Goal: Task Accomplishment & Management: Manage account settings

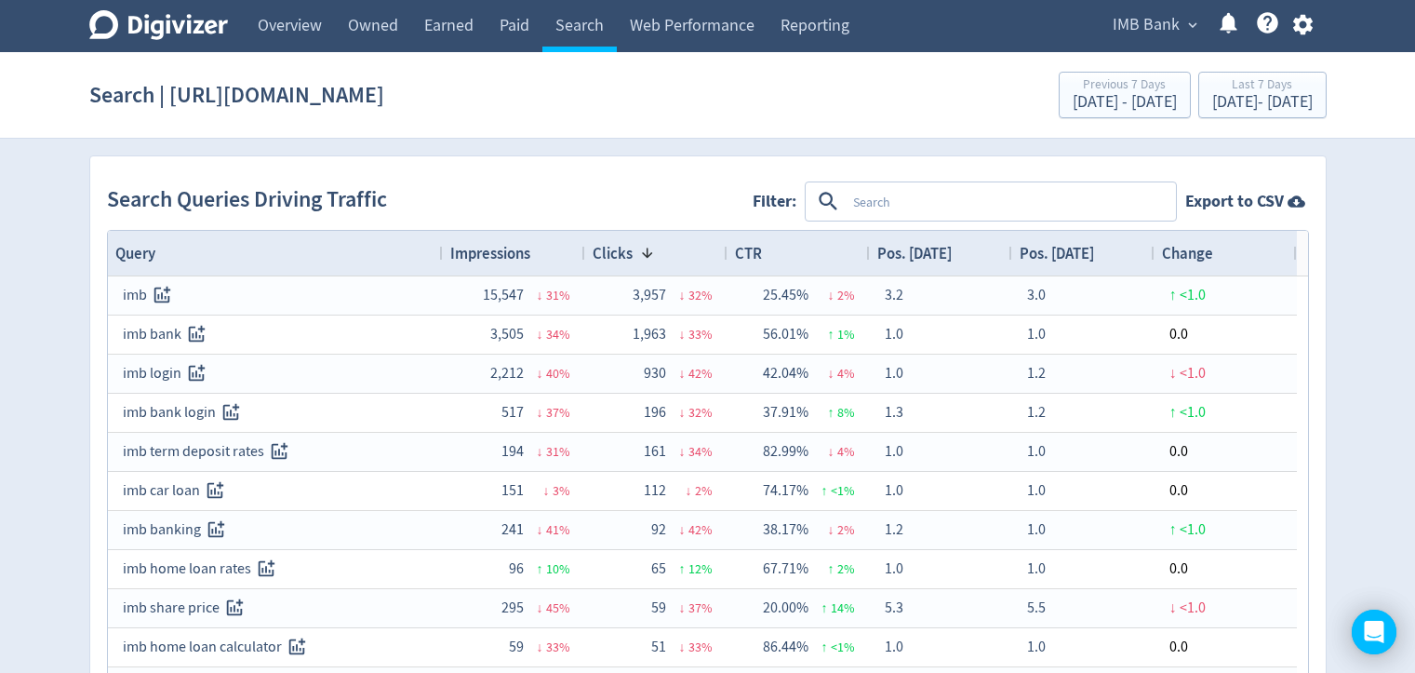
drag, startPoint x: 199, startPoint y: 672, endPoint x: 371, endPoint y: 486, distance: 253.5
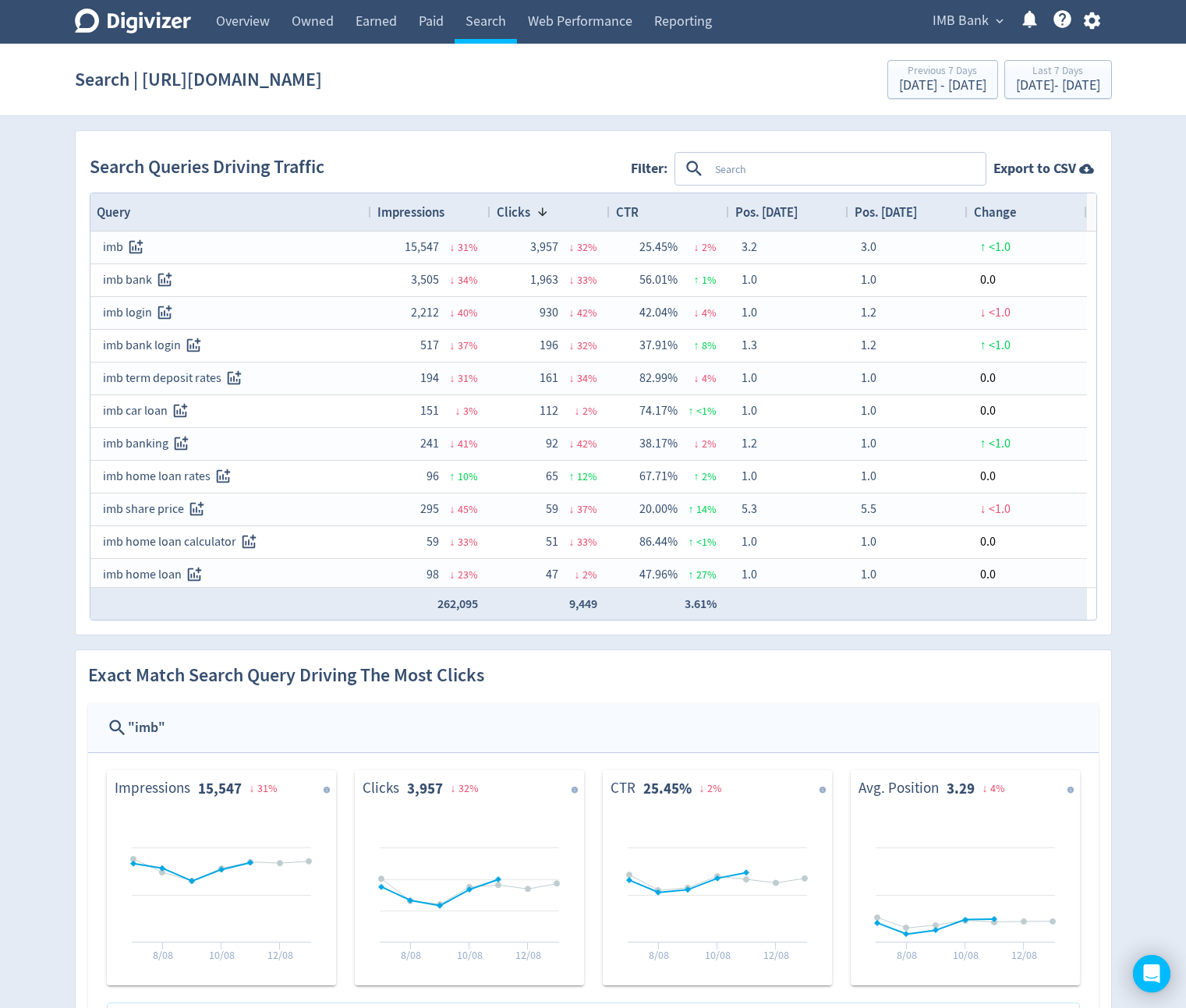
click at [1097, 14] on icon "button" at bounding box center [1091, 20] width 21 height 21
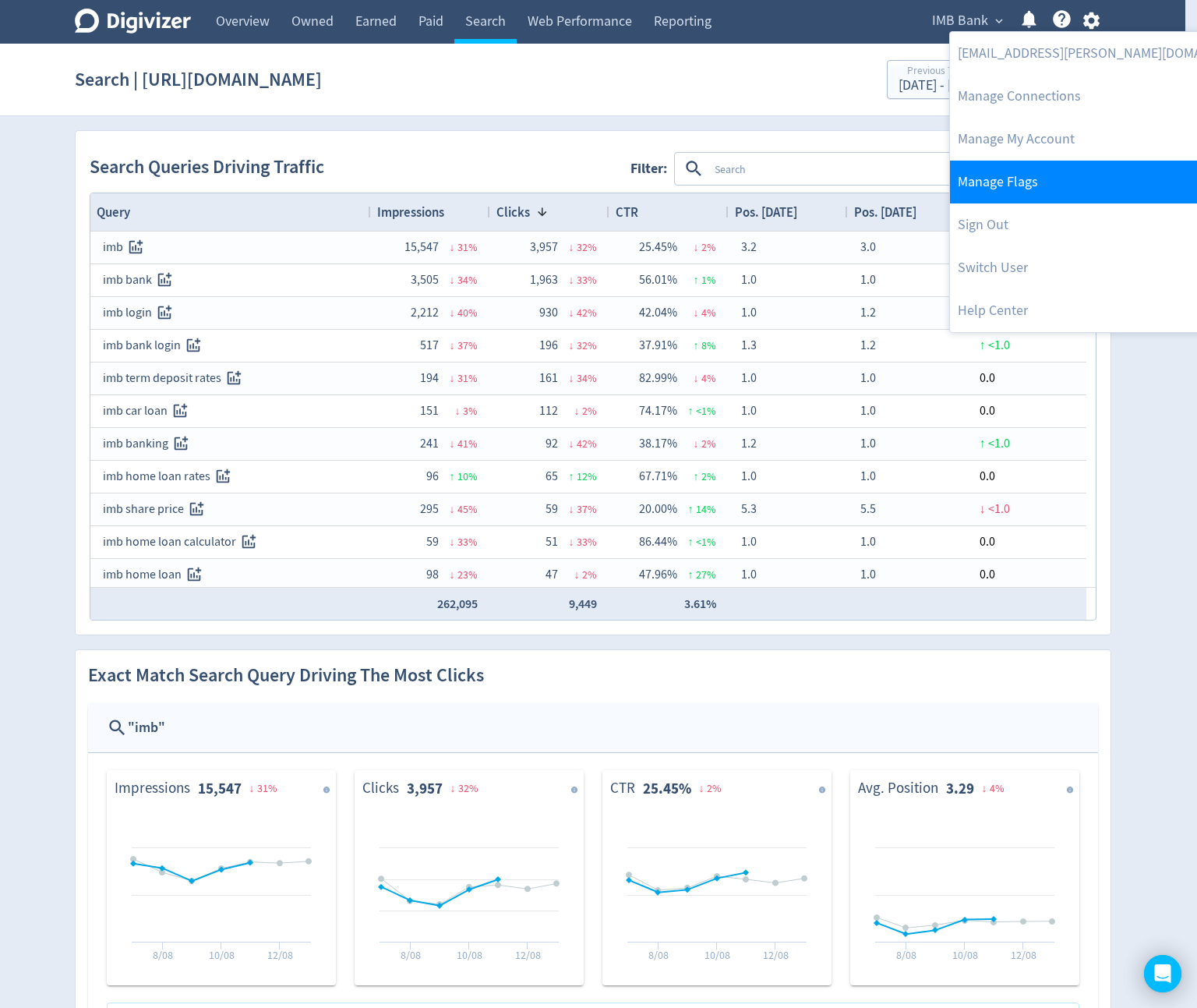
click at [1053, 187] on link "Manage Flags" at bounding box center [1109, 182] width 318 height 43
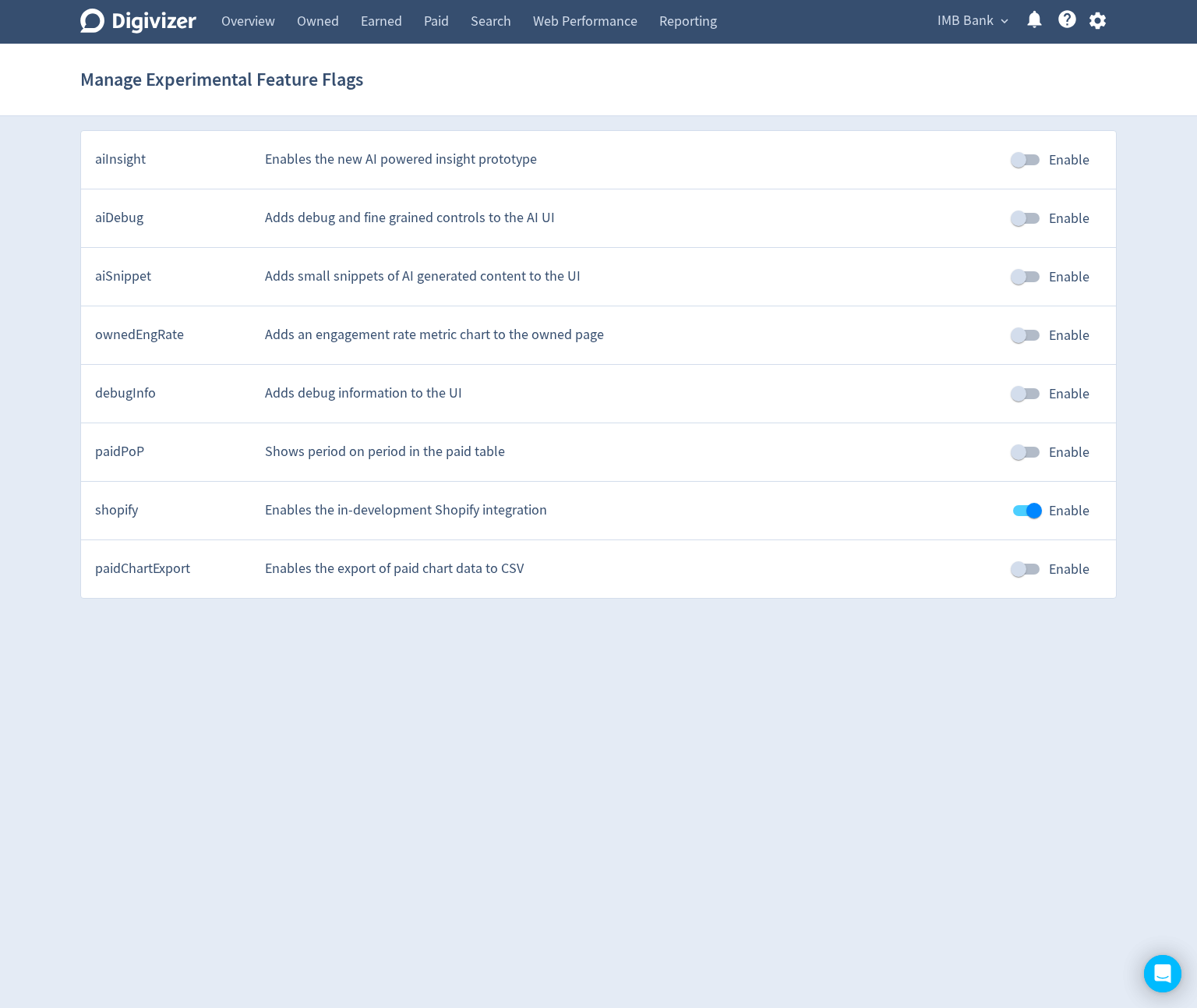
click at [744, 563] on html "Digivizer Logo [PERSON_NAME] Logo Overview Owned Earned Paid Search Web Perform…" at bounding box center [598, 306] width 1197 height 613
